Goal: Entertainment & Leisure: Consume media (video, audio)

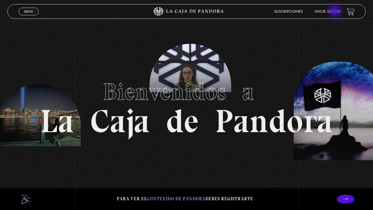
click at [336, 11] on link "Inicie sesión" at bounding box center [328, 12] width 26 height 4
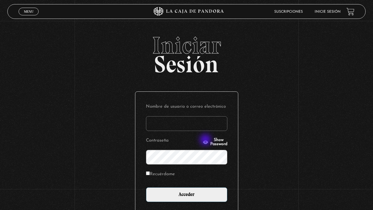
type input "geldali@gmail.com"
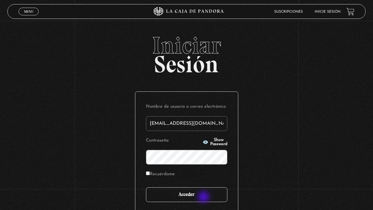
click at [204, 198] on input "Acceder" at bounding box center [186, 194] width 81 height 15
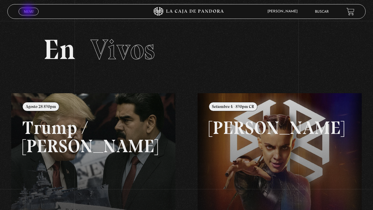
click at [29, 9] on link "Menu Cerrar" at bounding box center [29, 12] width 20 height 8
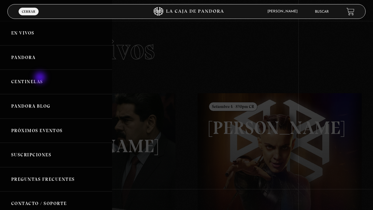
click at [41, 78] on link "Centinelas" at bounding box center [56, 82] width 112 height 24
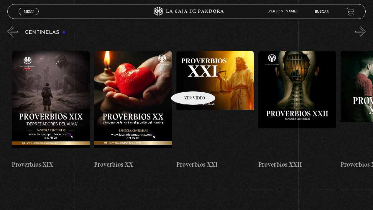
scroll to position [0, 1720]
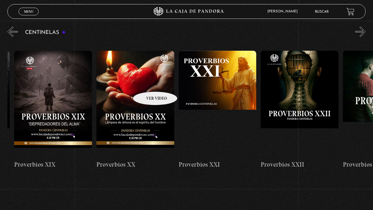
click at [148, 83] on figure at bounding box center [135, 104] width 78 height 106
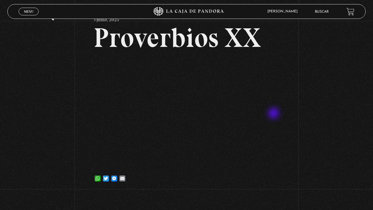
scroll to position [29, 0]
